Goal: Navigation & Orientation: Find specific page/section

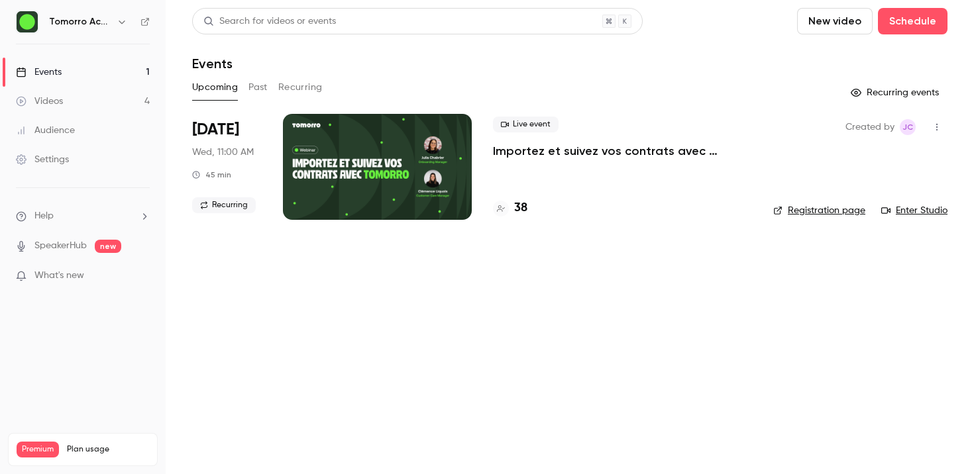
click at [922, 214] on link "Enter Studio" at bounding box center [914, 210] width 66 height 13
click at [908, 208] on link "Enter Studio" at bounding box center [914, 210] width 66 height 13
click at [917, 213] on link "Enter Studio" at bounding box center [914, 210] width 66 height 13
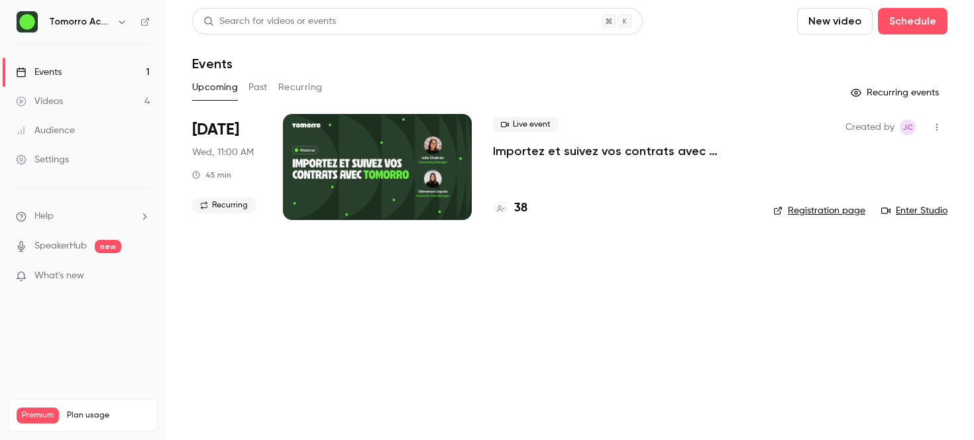
click at [515, 259] on main "Search for videos or events New video Schedule Events Upcoming Past Recurring R…" at bounding box center [570, 220] width 808 height 440
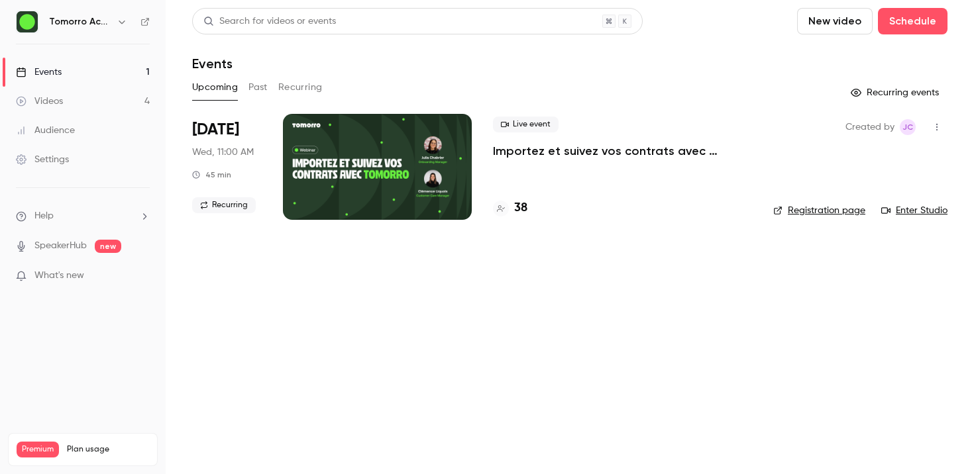
click at [841, 210] on link "Registration page" at bounding box center [819, 210] width 92 height 13
click at [471, 294] on main "Search for videos or events New video Schedule Events Upcoming Past Recurring R…" at bounding box center [570, 237] width 808 height 474
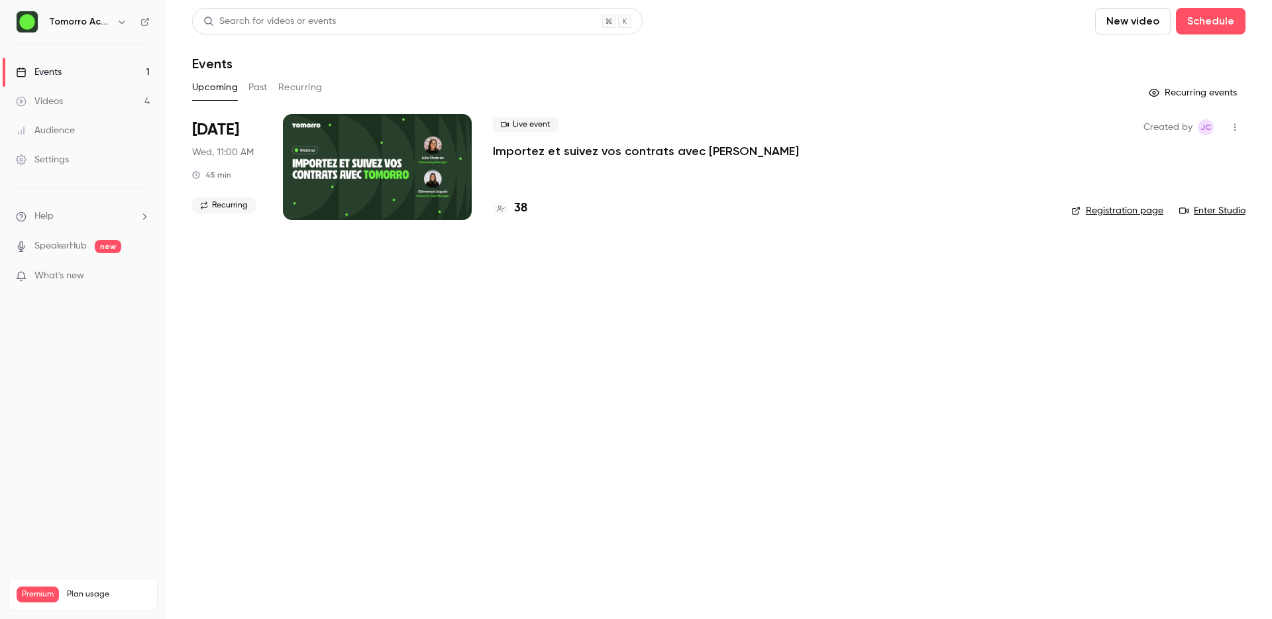
click at [973, 213] on link "Enter Studio" at bounding box center [1212, 210] width 66 height 13
